Goal: Task Accomplishment & Management: Complete application form

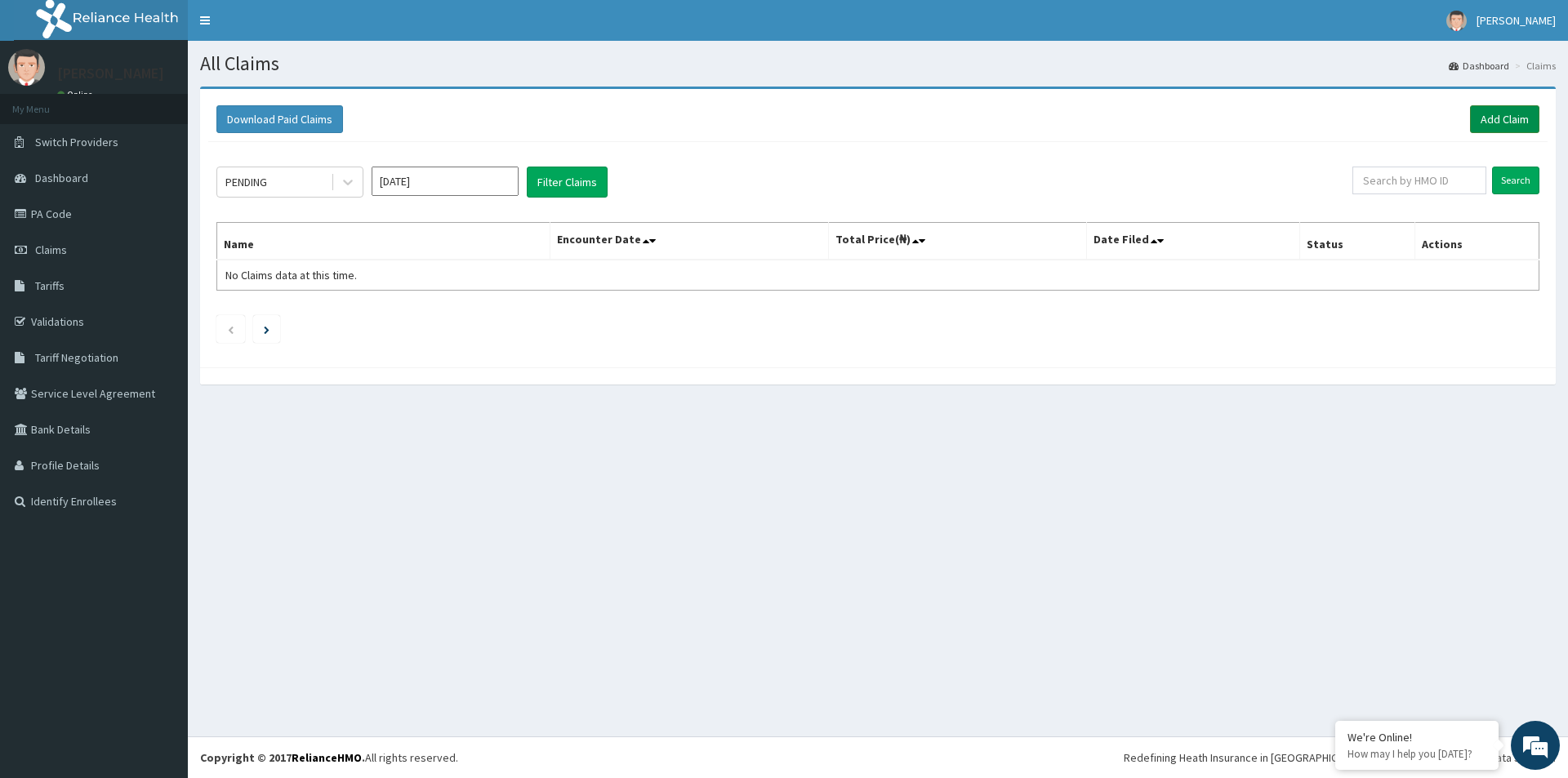
click at [1492, 120] on link "Add Claim" at bounding box center [1505, 119] width 70 height 28
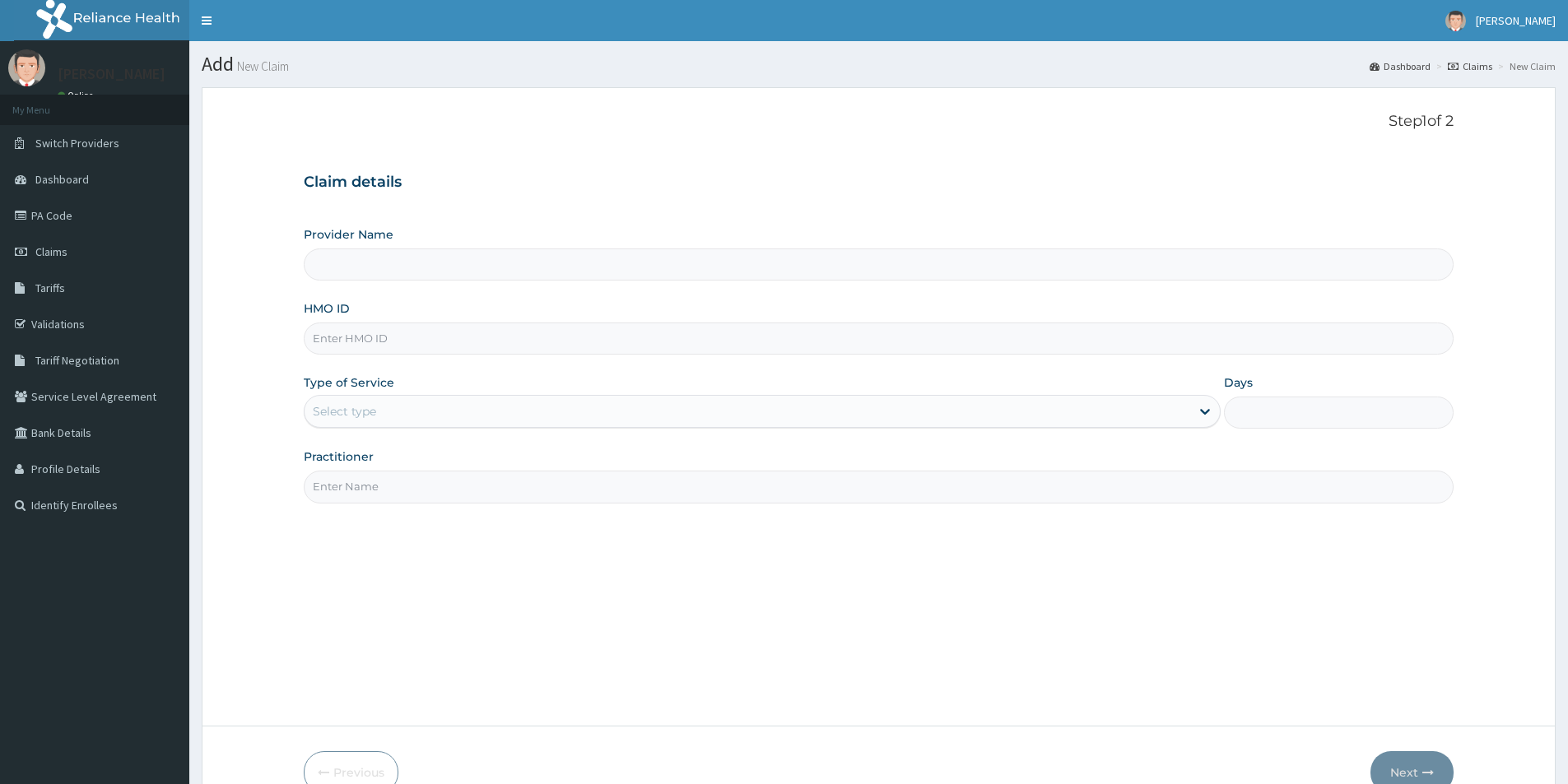
click at [382, 343] on input "HMO ID" at bounding box center [878, 339] width 1150 height 32
paste input "PAY/10058/D"
type input "PAY/10058/D"
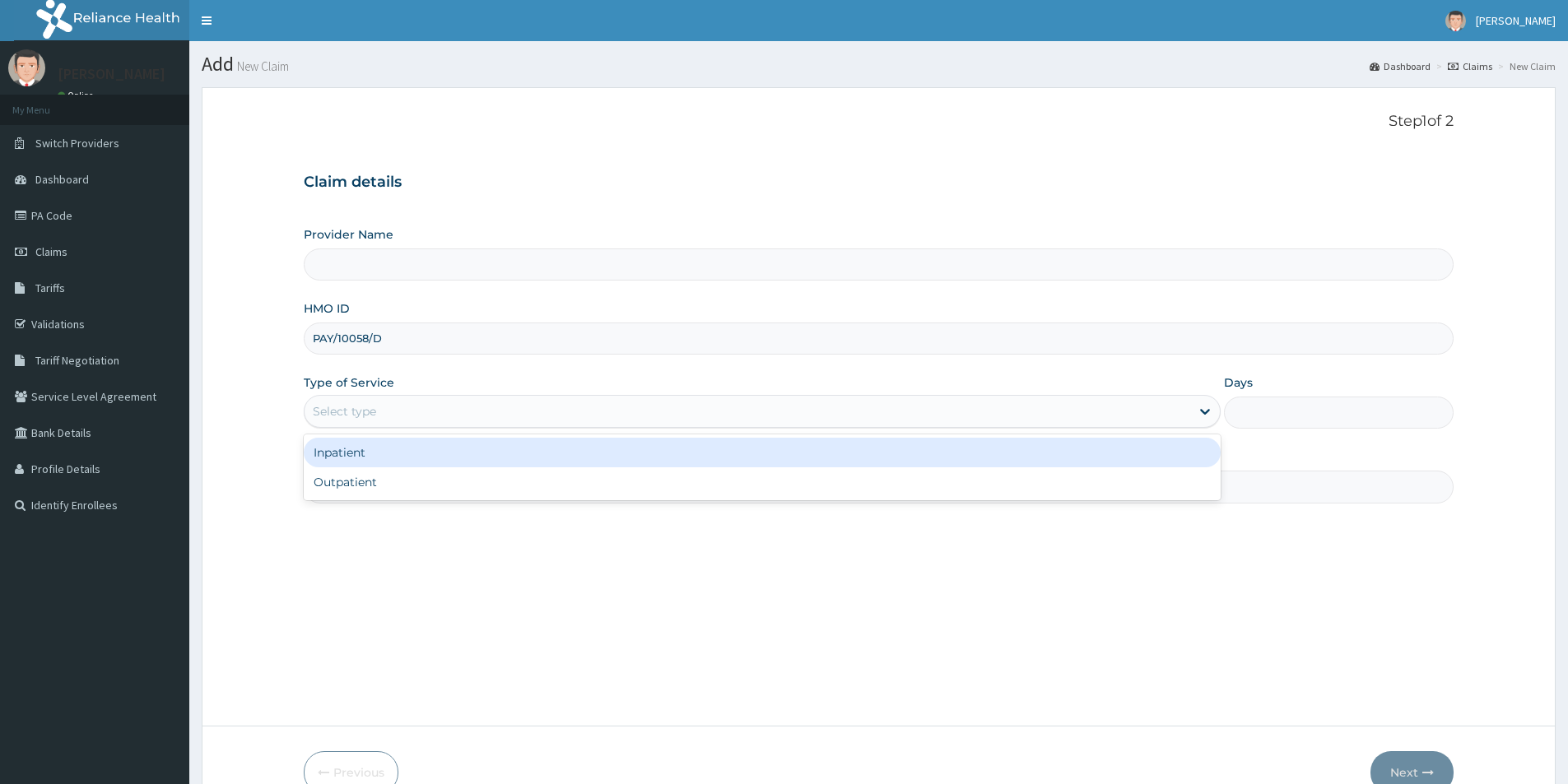
click at [402, 413] on div "Select type" at bounding box center [747, 411] width 886 height 26
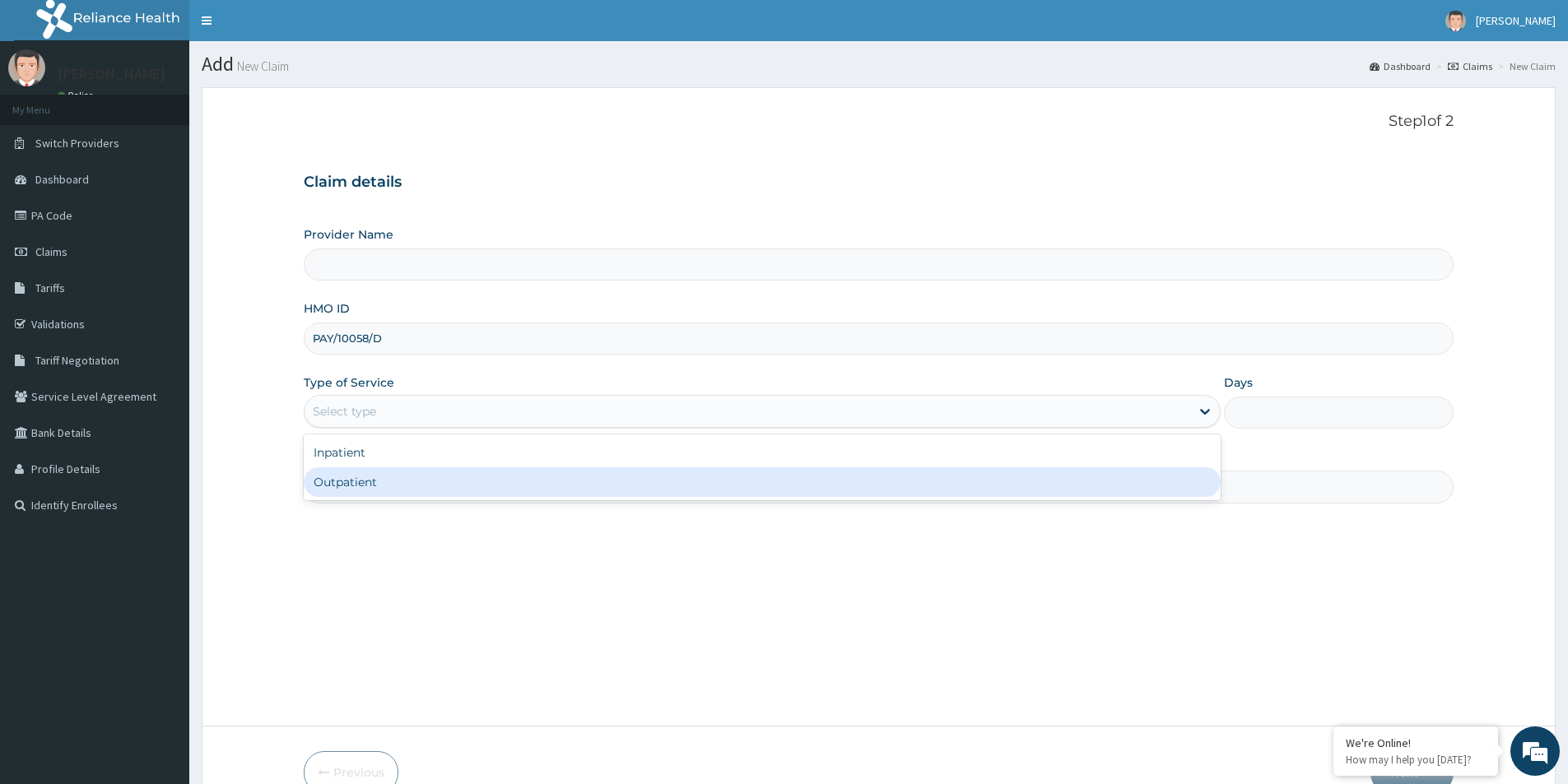
click at [369, 486] on div "Outpatient" at bounding box center [762, 482] width 917 height 30
type input "1"
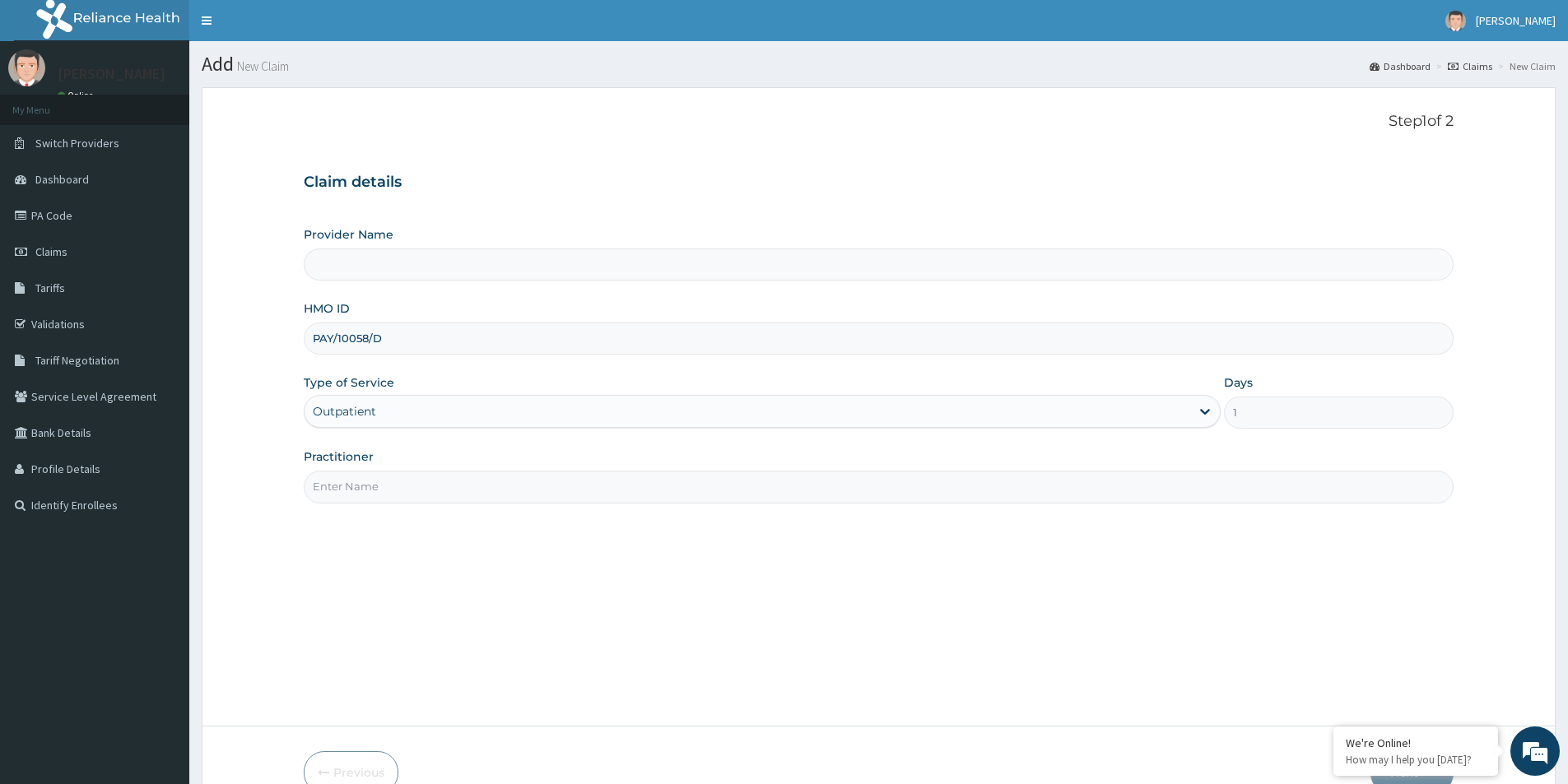
type input "Evercare Hospital"
click at [390, 488] on input "Practitioner" at bounding box center [878, 487] width 1150 height 32
paste input "Immunization"
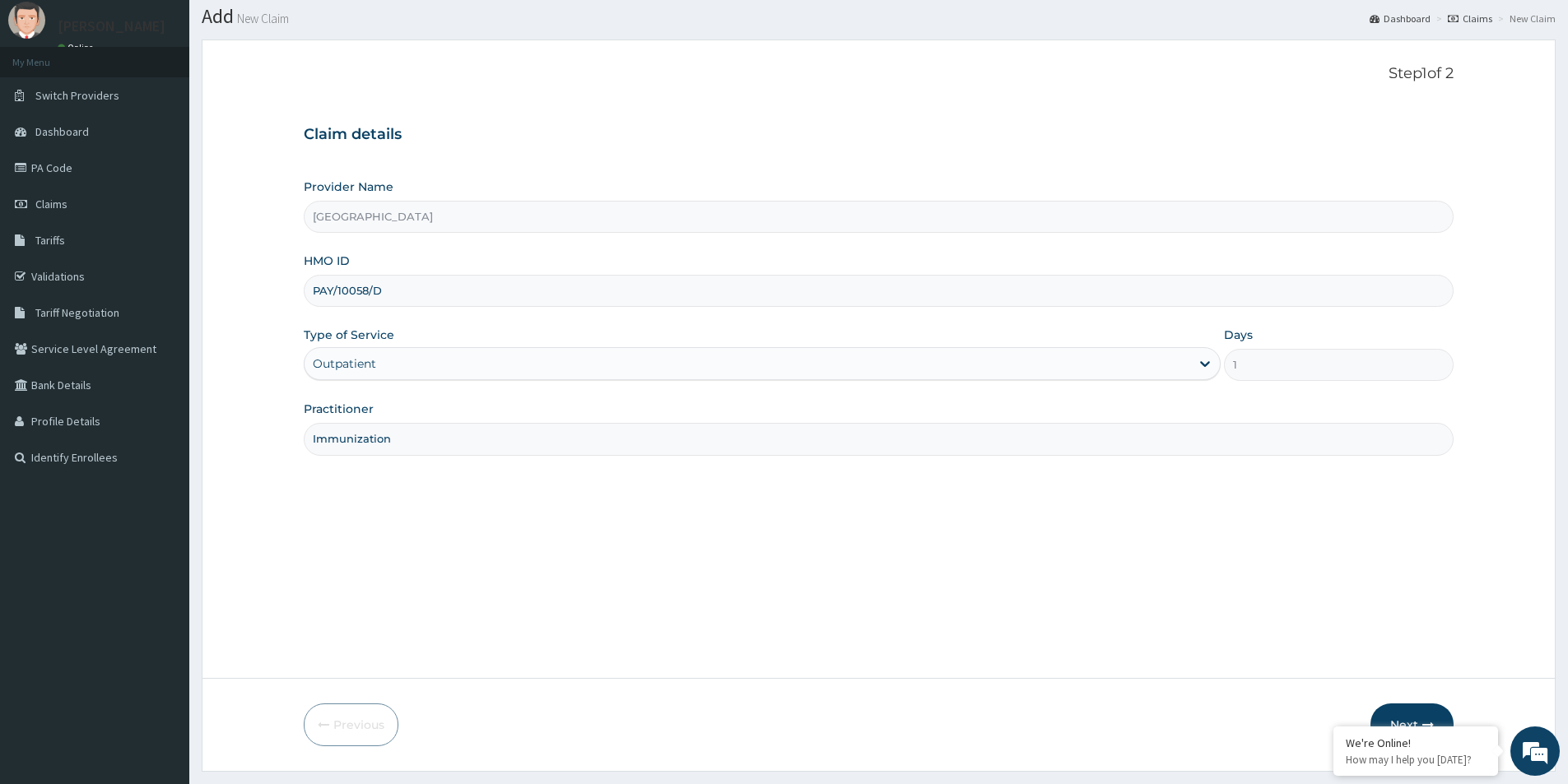
scroll to position [90, 0]
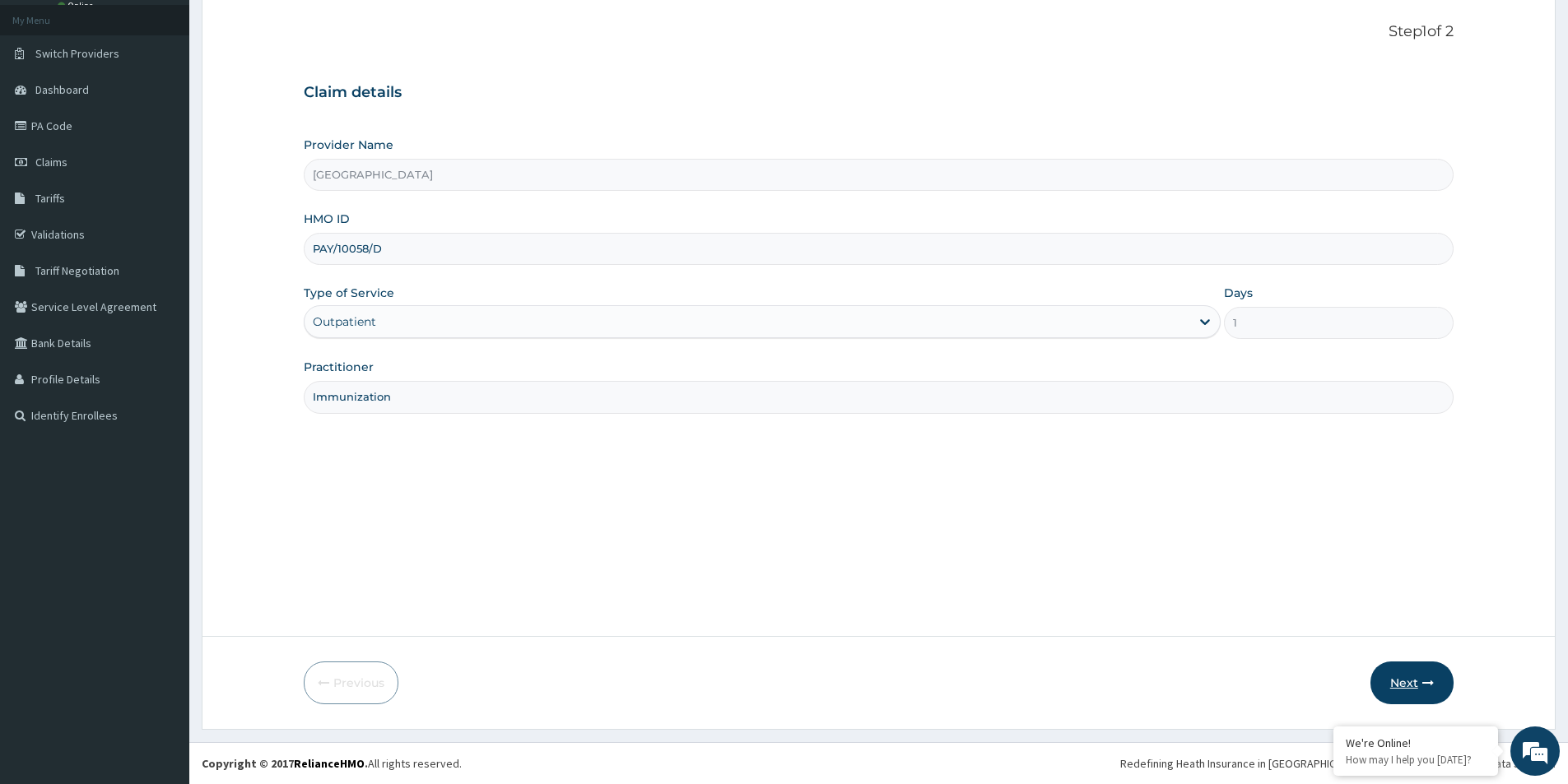
type input "Immunization"
click at [1386, 688] on button "Next" at bounding box center [1412, 683] width 83 height 43
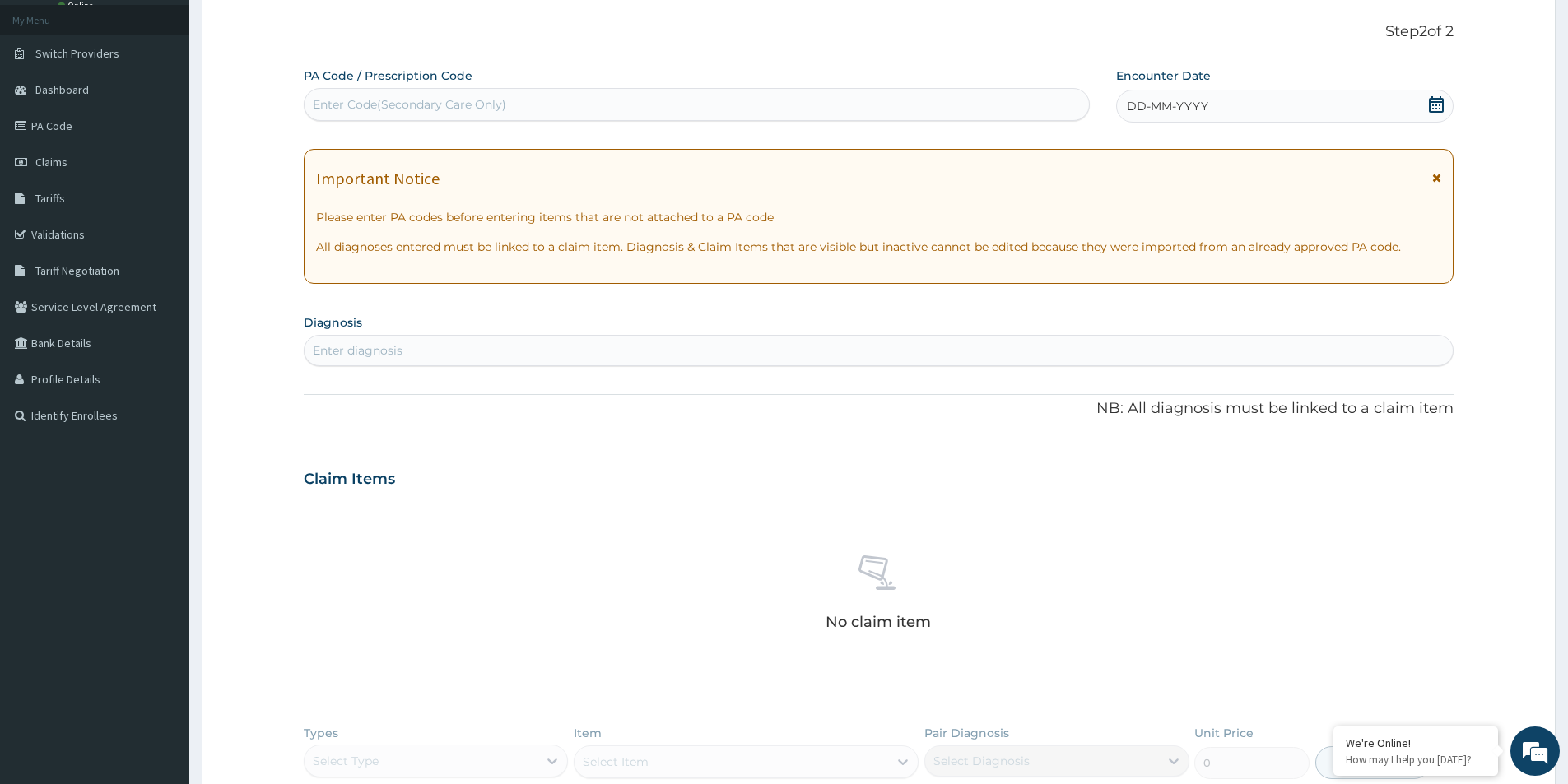
click at [423, 107] on div "Enter Code(Secondary Care Only)" at bounding box center [409, 104] width 193 height 16
paste input "PA/74ACF8"
type input "PA/74ACF8"
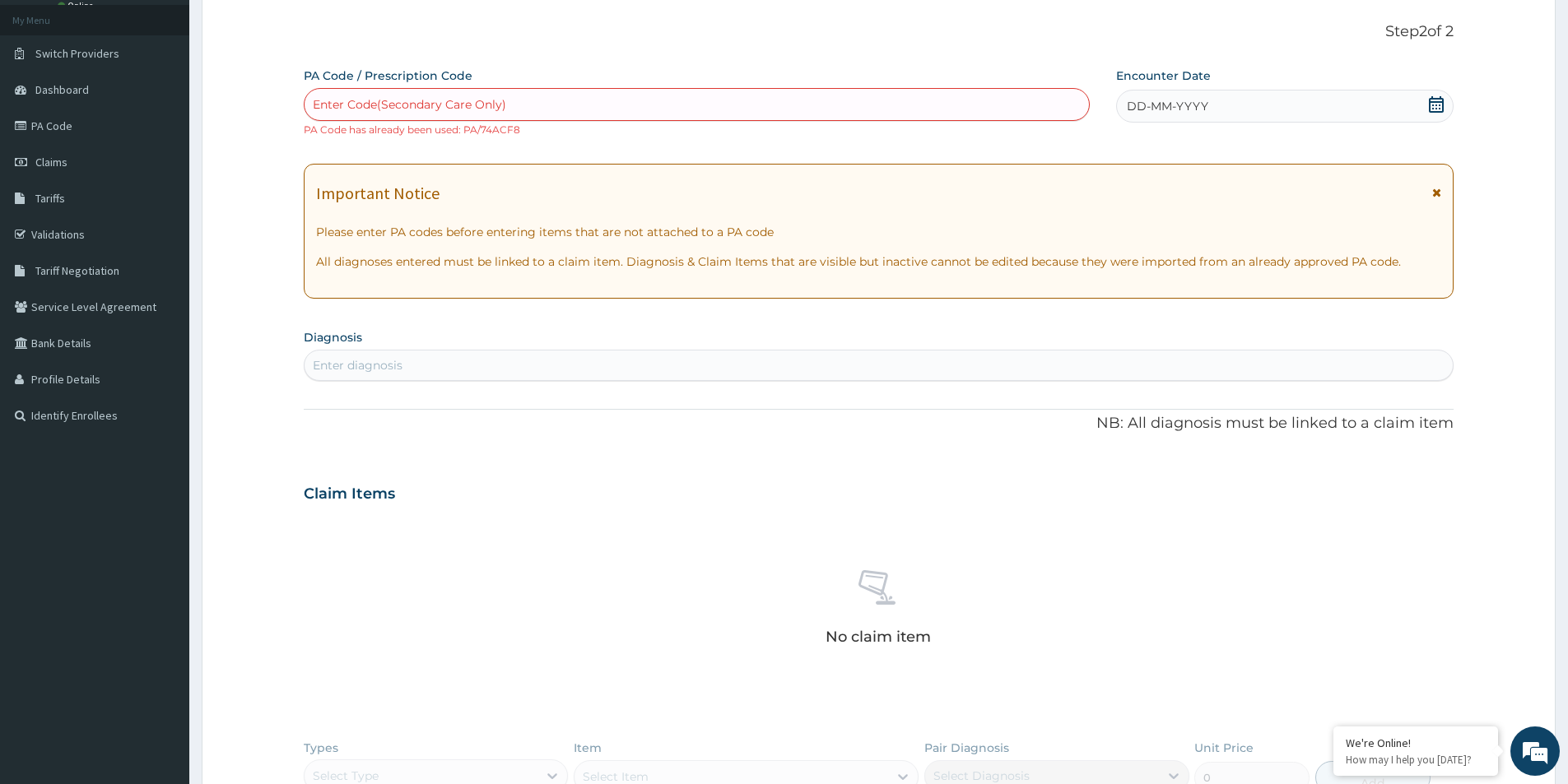
click at [420, 370] on div "Enter diagnosis" at bounding box center [878, 365] width 1148 height 26
click at [525, 101] on div "Enter Code(Secondary Care Only)" at bounding box center [697, 104] width 784 height 26
drag, startPoint x: 525, startPoint y: 101, endPoint x: 360, endPoint y: 296, distance: 255.4
click at [512, 112] on div "Enter Code(Secondary Care Only)" at bounding box center [697, 104] width 784 height 26
click at [425, 368] on div "Enter diagnosis" at bounding box center [878, 365] width 1148 height 26
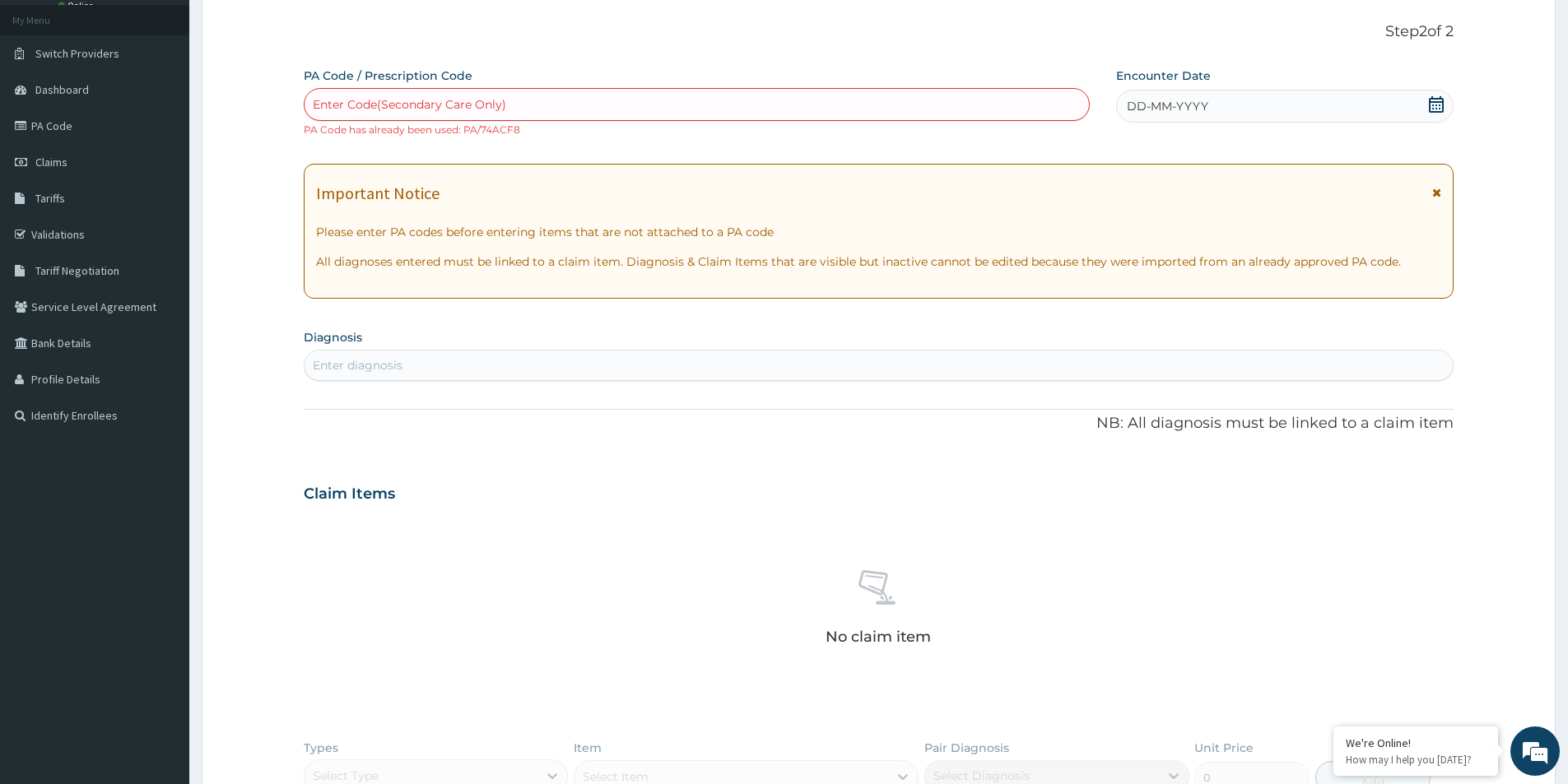
click at [1435, 103] on icon at bounding box center [1436, 104] width 16 height 16
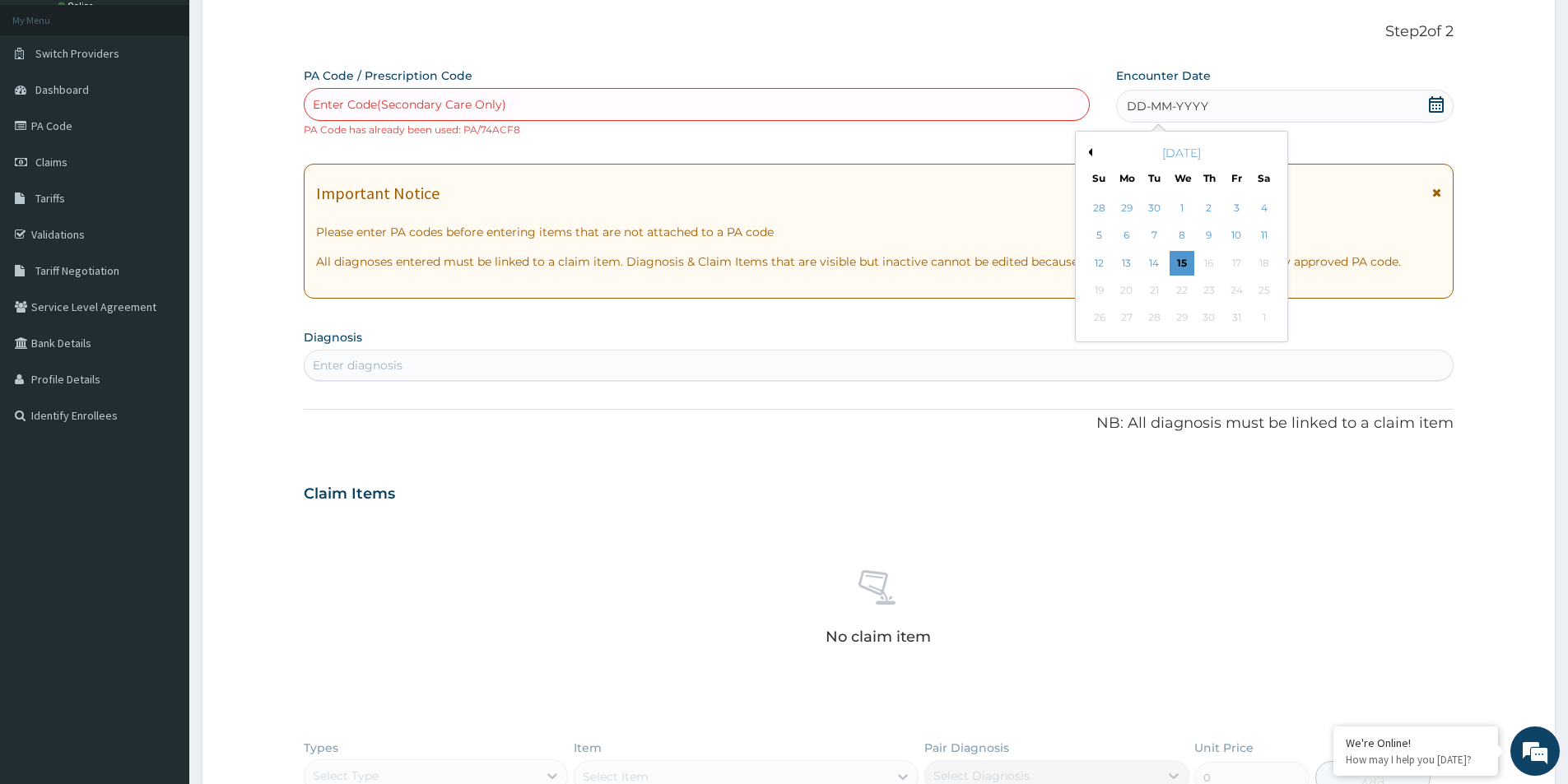
click at [1090, 156] on button "Previous Month" at bounding box center [1088, 152] width 8 height 8
click at [1154, 255] on div "16" at bounding box center [1154, 263] width 24 height 24
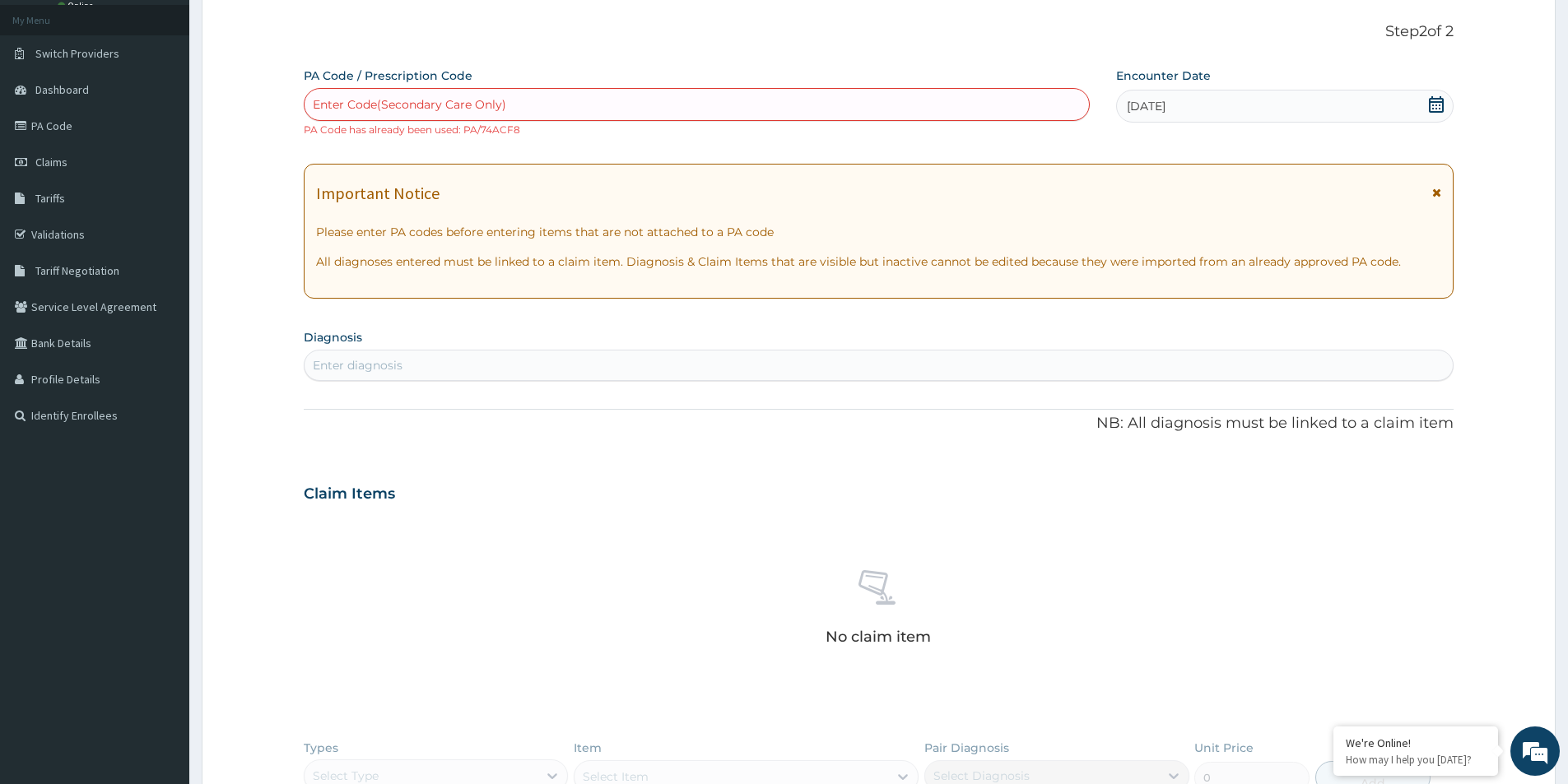
click at [623, 355] on div "Enter diagnosis" at bounding box center [878, 365] width 1148 height 26
type input "imm"
